Goal: Navigation & Orientation: Find specific page/section

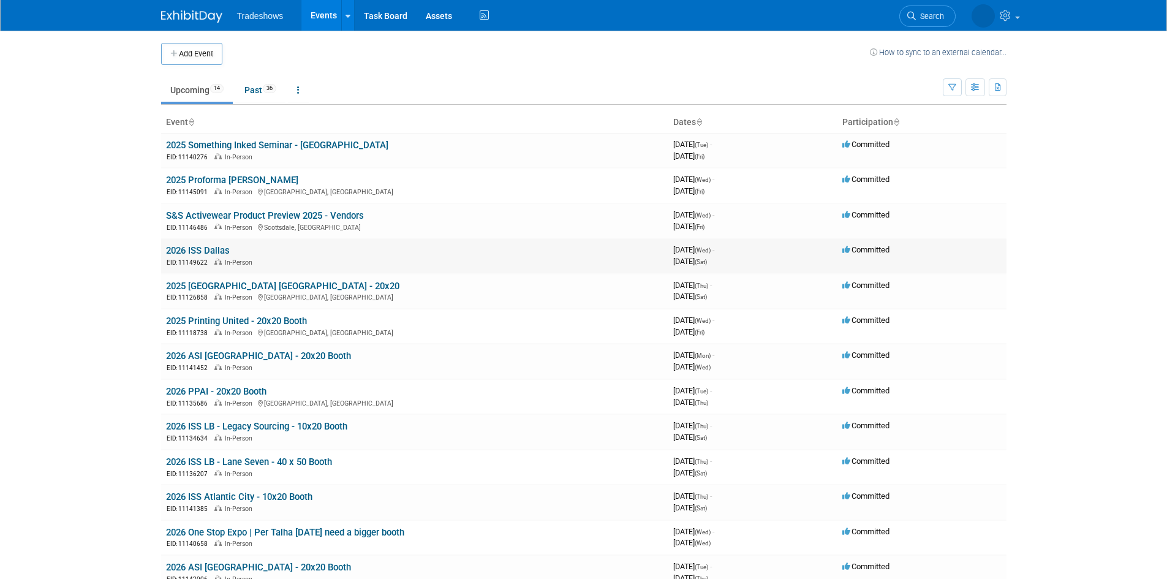
click at [223, 247] on link "2026 ISS Dallas" at bounding box center [198, 250] width 64 height 11
click at [231, 282] on link "2025 [GEOGRAPHIC_DATA] [GEOGRAPHIC_DATA] - 20x20" at bounding box center [282, 286] width 233 height 11
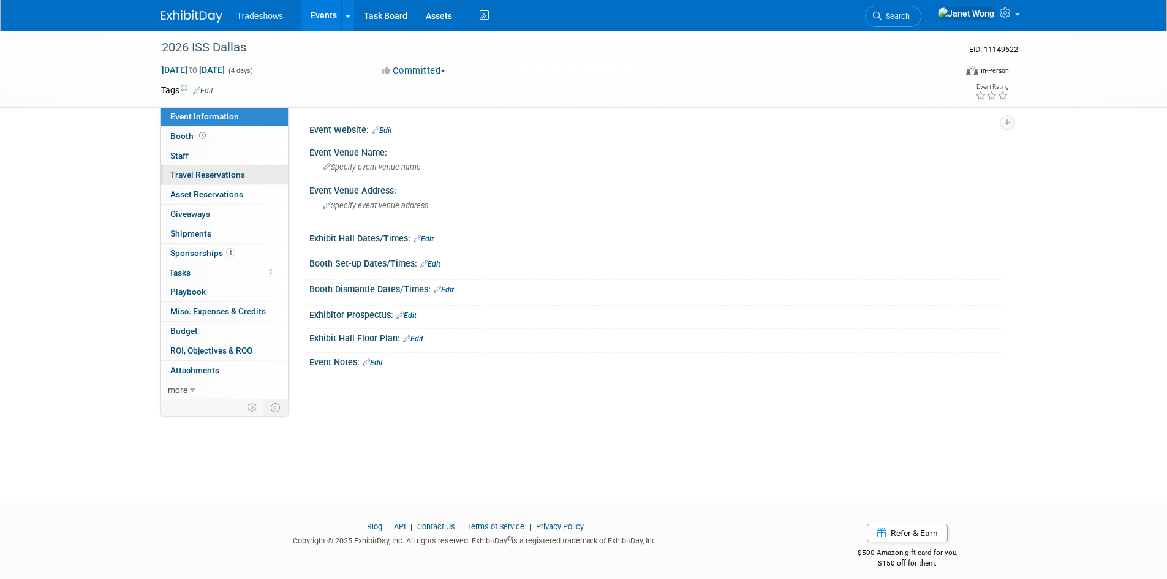
click at [211, 172] on span "Travel Reservations 0" at bounding box center [207, 175] width 75 height 10
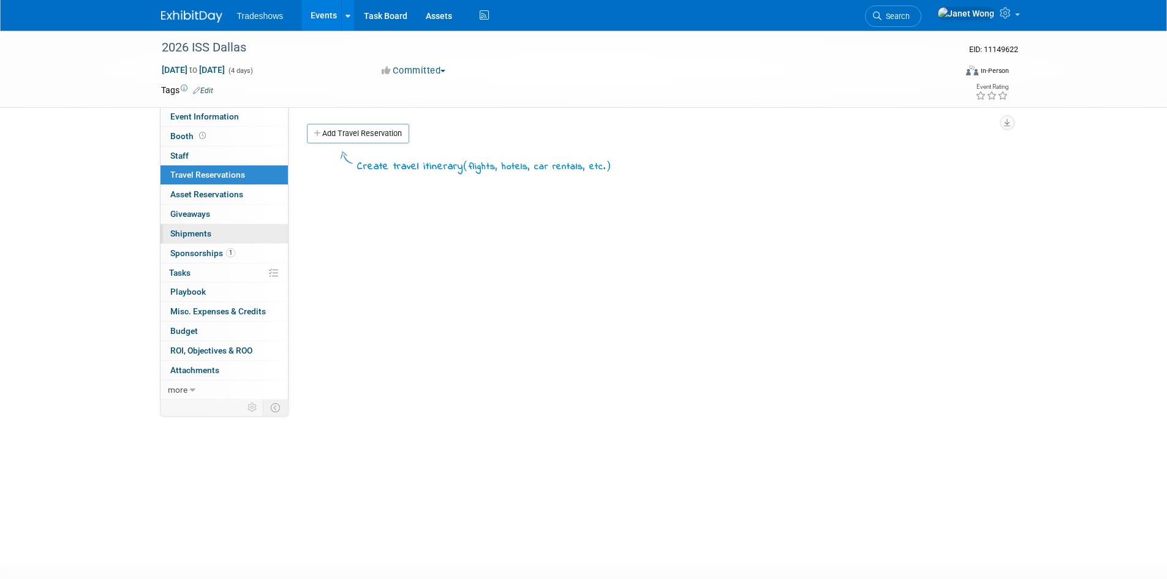
click at [203, 234] on span "Shipments 0" at bounding box center [190, 233] width 41 height 10
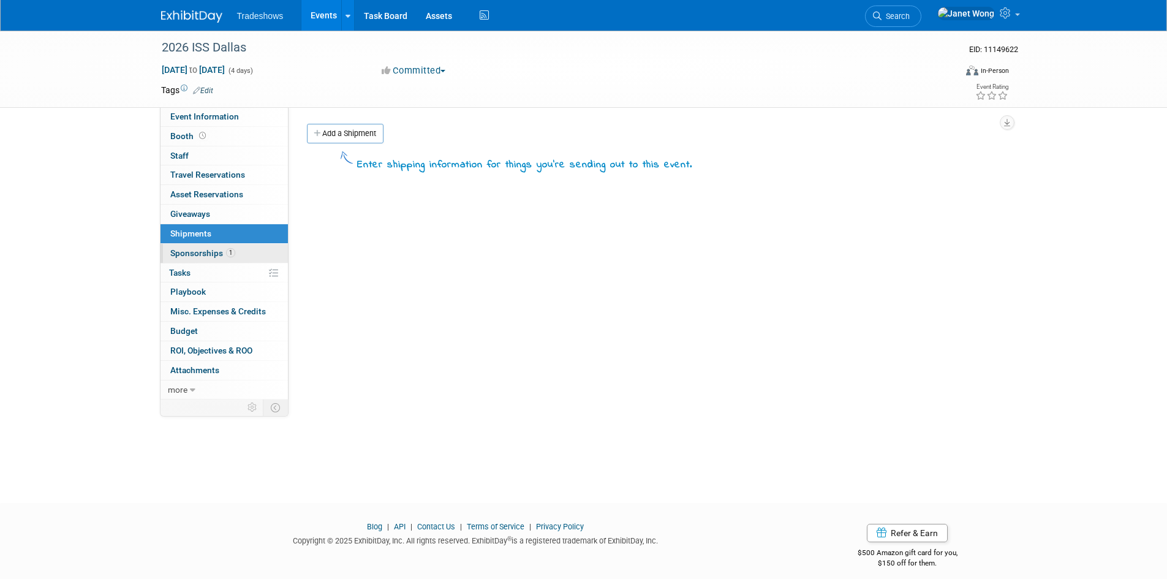
click at [202, 252] on span "Sponsorships 1" at bounding box center [202, 253] width 65 height 10
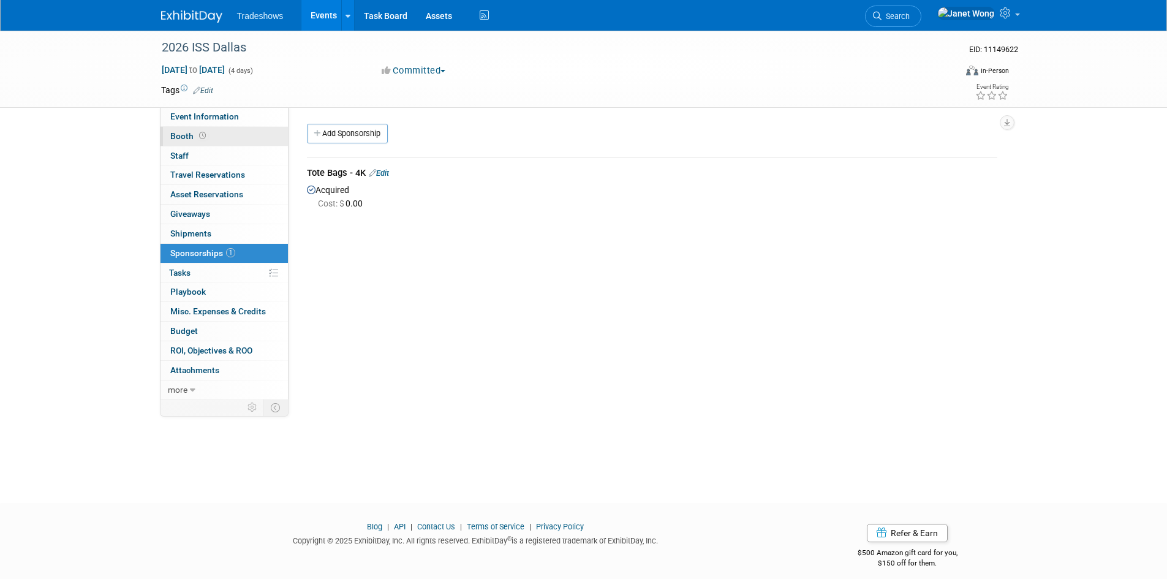
click at [219, 129] on link "Booth" at bounding box center [223, 136] width 127 height 19
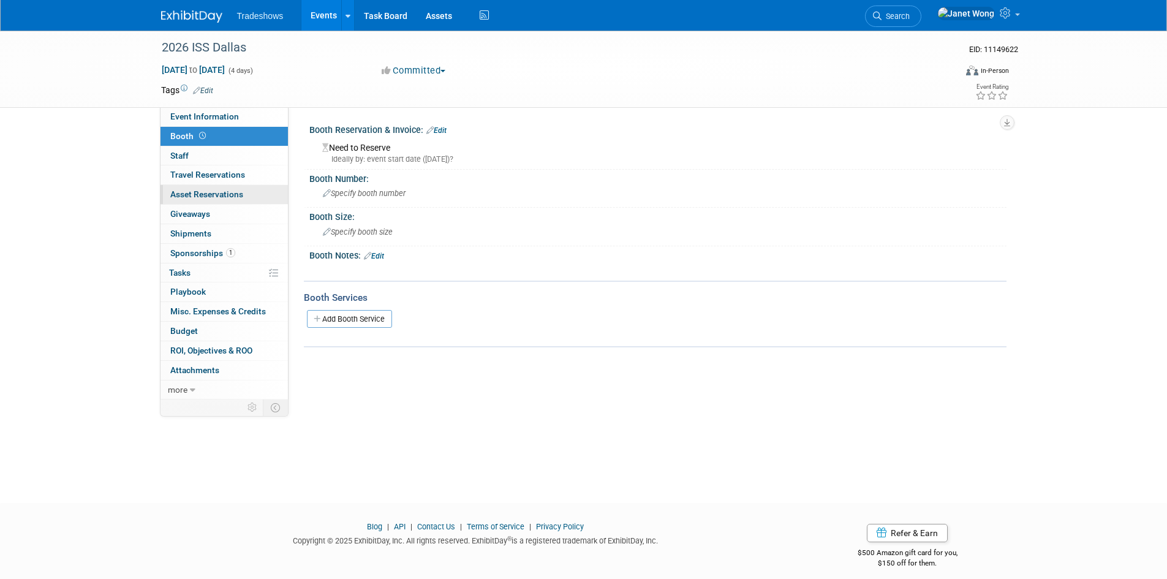
click at [213, 185] on link "0 Asset Reservations 0" at bounding box center [223, 194] width 127 height 19
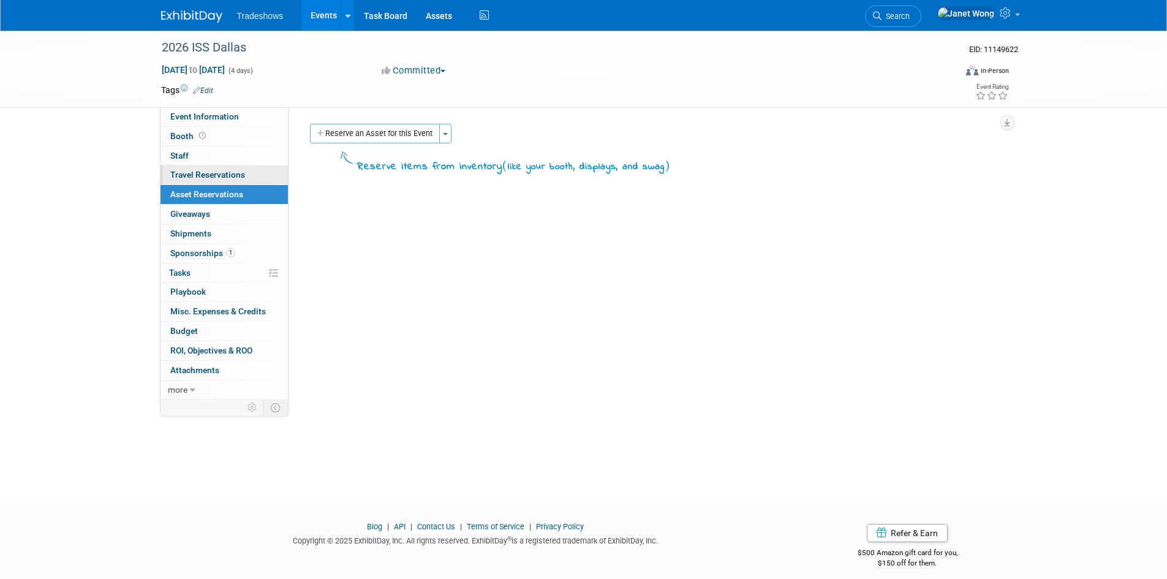
click at [215, 176] on span "Travel Reservations 0" at bounding box center [207, 175] width 75 height 10
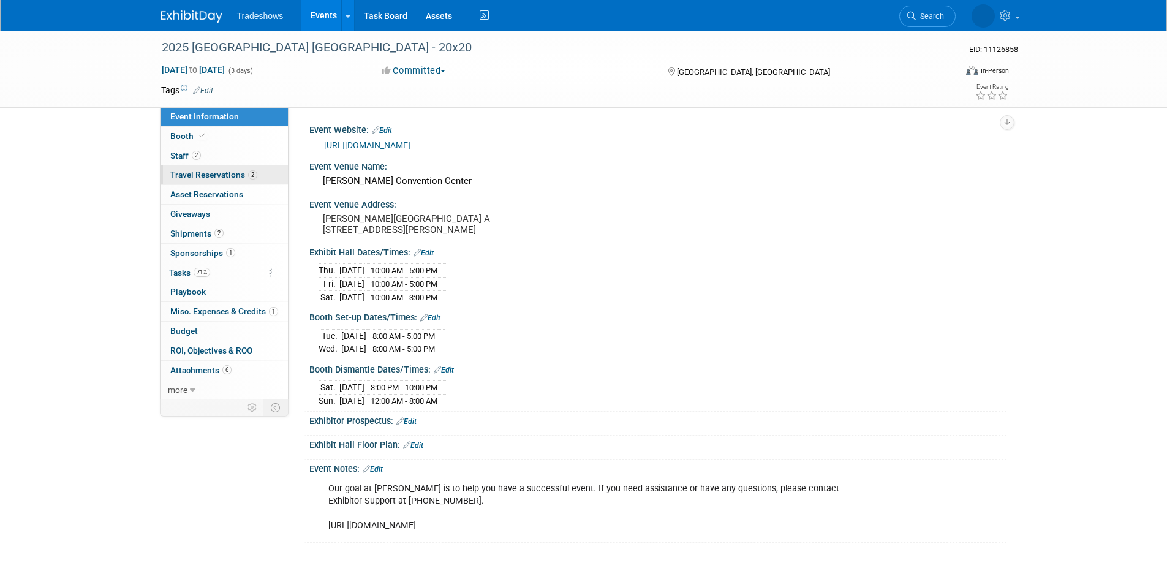
click at [222, 172] on span "Travel Reservations 2" at bounding box center [213, 175] width 87 height 10
